Goal: Understand process/instructions: Learn how to perform a task or action

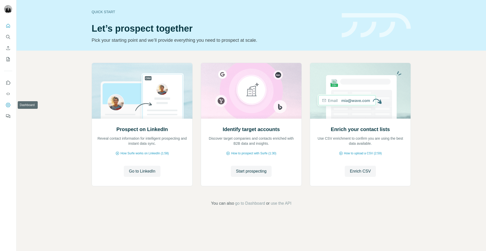
click at [7, 106] on icon "Dashboard" at bounding box center [8, 105] width 5 height 5
click at [6, 82] on icon "Use Surfe on LinkedIn" at bounding box center [8, 82] width 5 height 5
drag, startPoint x: 127, startPoint y: 139, endPoint x: 173, endPoint y: 144, distance: 46.3
click at [173, 144] on p "Reveal contact information for intelligent prospecting and instant data sync." at bounding box center [142, 141] width 90 height 10
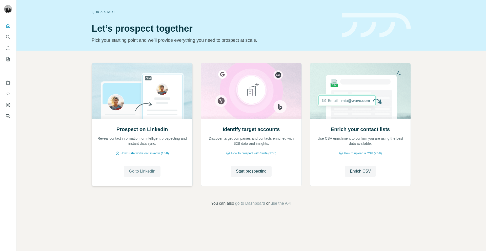
click at [148, 175] on button "Go to LinkedIn" at bounding box center [142, 171] width 36 height 11
